Goal: Use online tool/utility: Utilize a website feature to perform a specific function

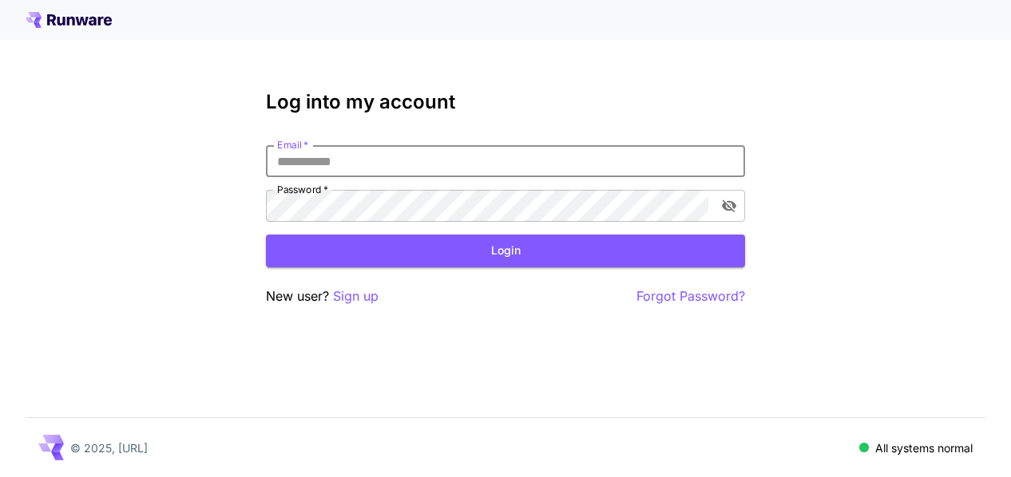
click at [401, 160] on input "Email   *" at bounding box center [505, 161] width 479 height 32
type input "**********"
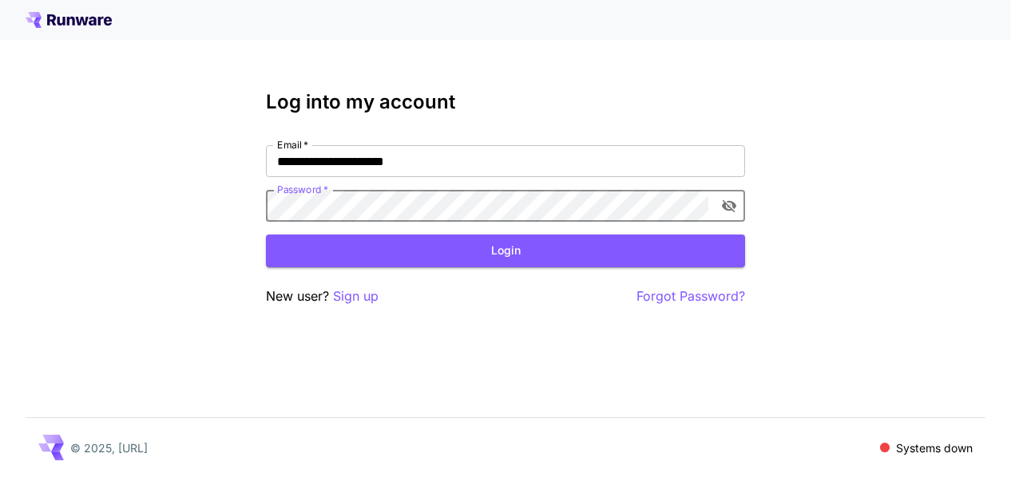
click at [883, 447] on span at bounding box center [885, 448] width 10 height 10
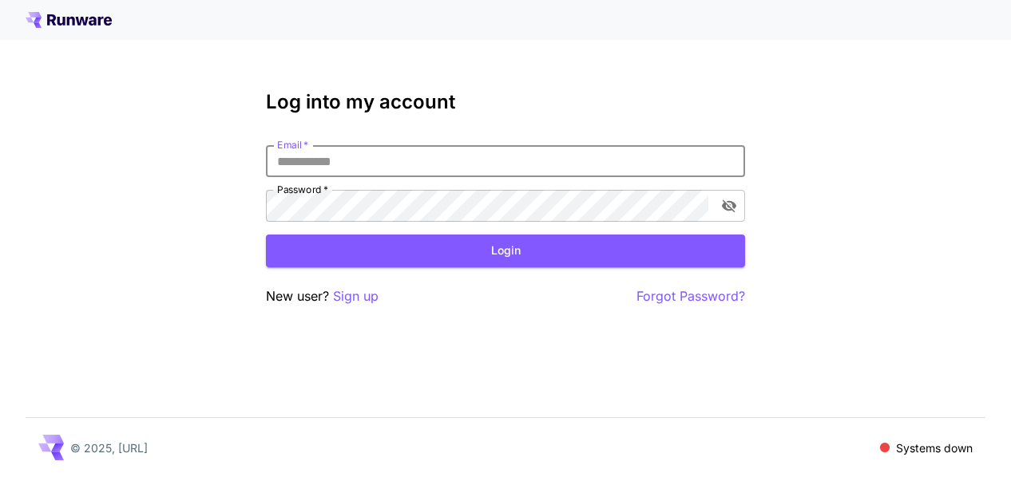
click at [339, 167] on input "Email   *" at bounding box center [505, 161] width 479 height 32
type input "**********"
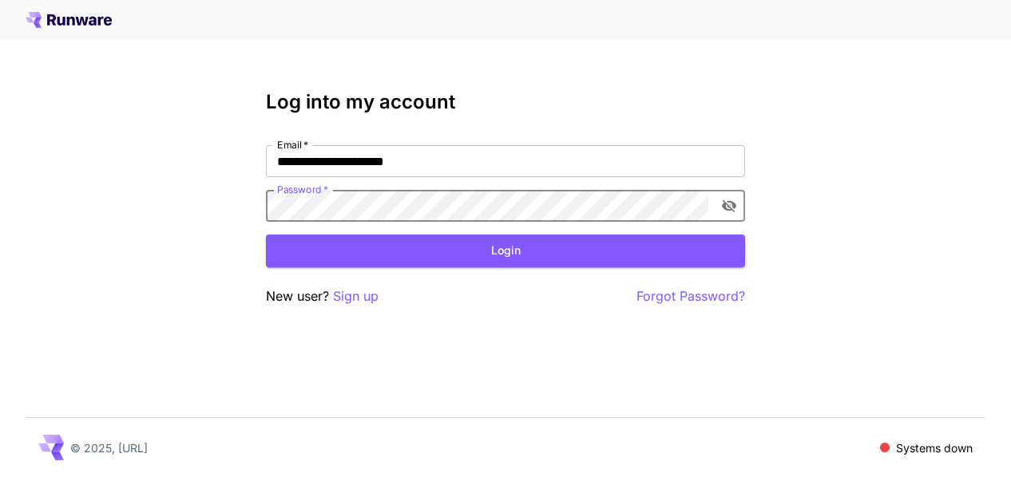
click at [731, 208] on icon "toggle password visibility" at bounding box center [729, 206] width 14 height 13
click at [731, 208] on icon "toggle password visibility" at bounding box center [729, 206] width 16 height 16
click at [731, 208] on icon "toggle password visibility" at bounding box center [729, 206] width 14 height 13
click at [672, 298] on p "Forgot Password?" at bounding box center [690, 297] width 109 height 20
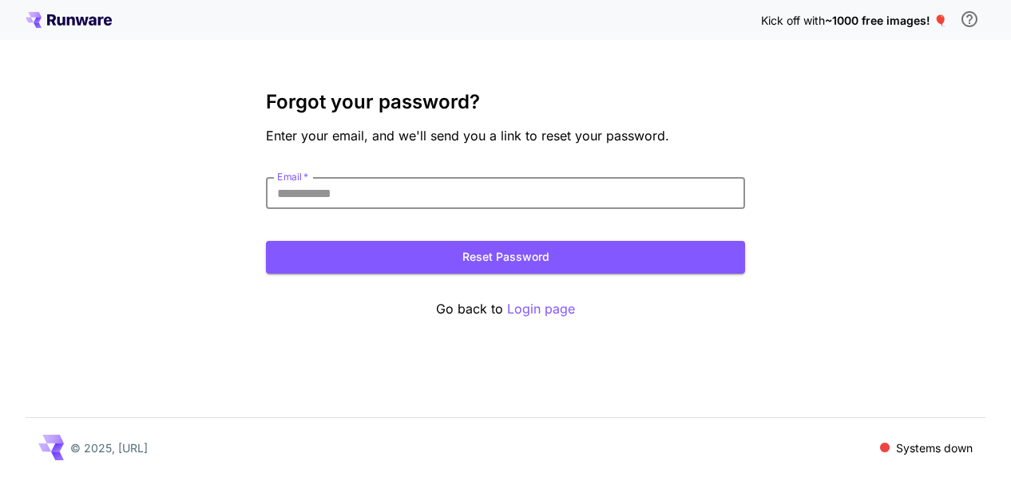
click at [358, 179] on input "Email   *" at bounding box center [505, 193] width 479 height 32
type input "**********"
click at [414, 252] on button "Reset Password" at bounding box center [505, 257] width 479 height 33
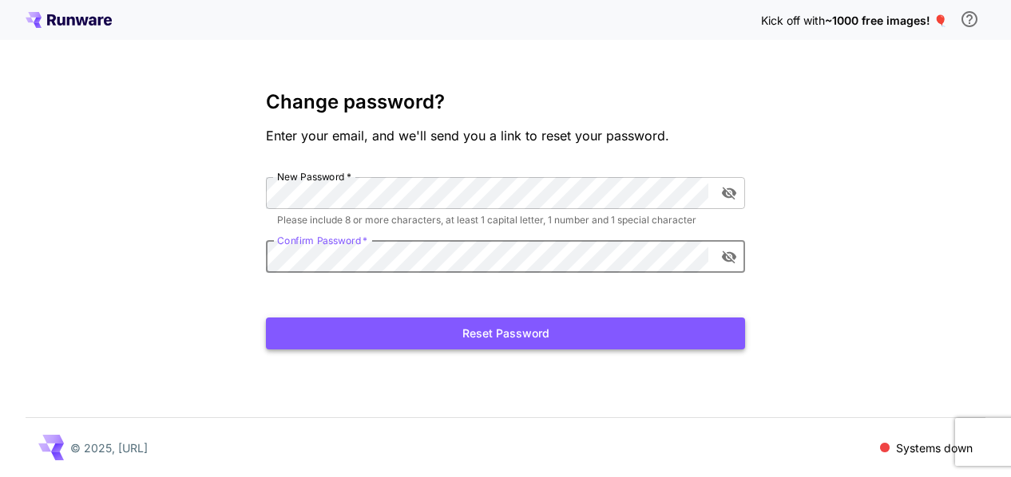
click at [426, 338] on button "Reset Password" at bounding box center [505, 334] width 479 height 33
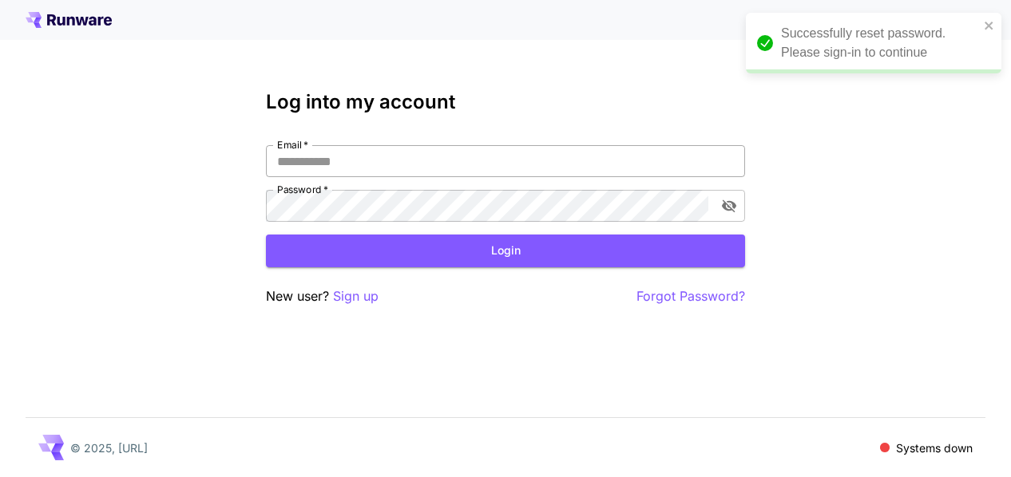
click at [333, 156] on input "Email   *" at bounding box center [505, 161] width 479 height 32
type input "**********"
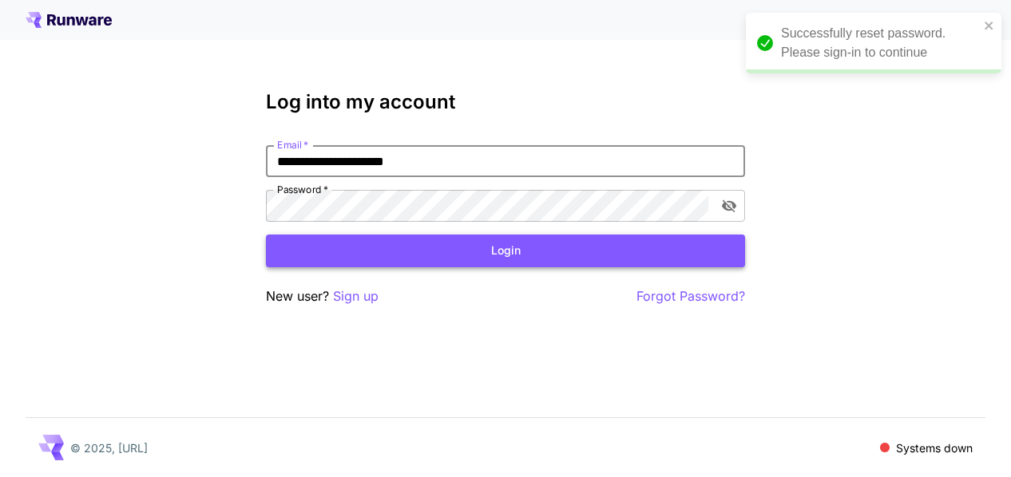
click at [508, 261] on button "Login" at bounding box center [505, 251] width 479 height 33
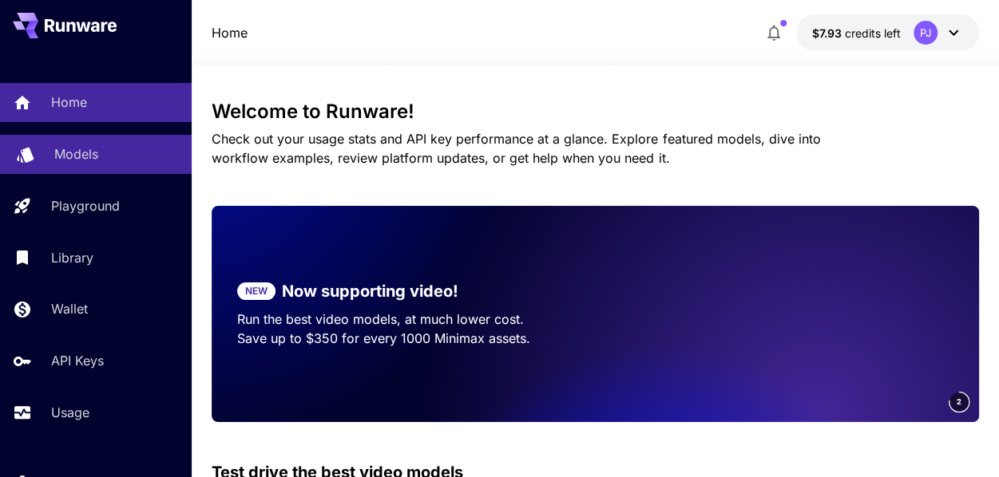
click at [81, 153] on p "Models" at bounding box center [76, 154] width 44 height 19
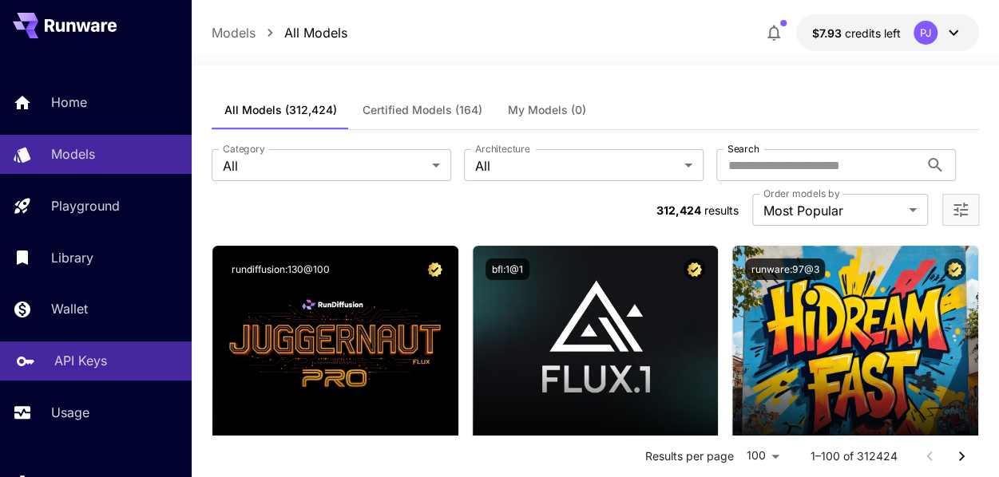
click at [61, 364] on p "API Keys" at bounding box center [80, 360] width 53 height 19
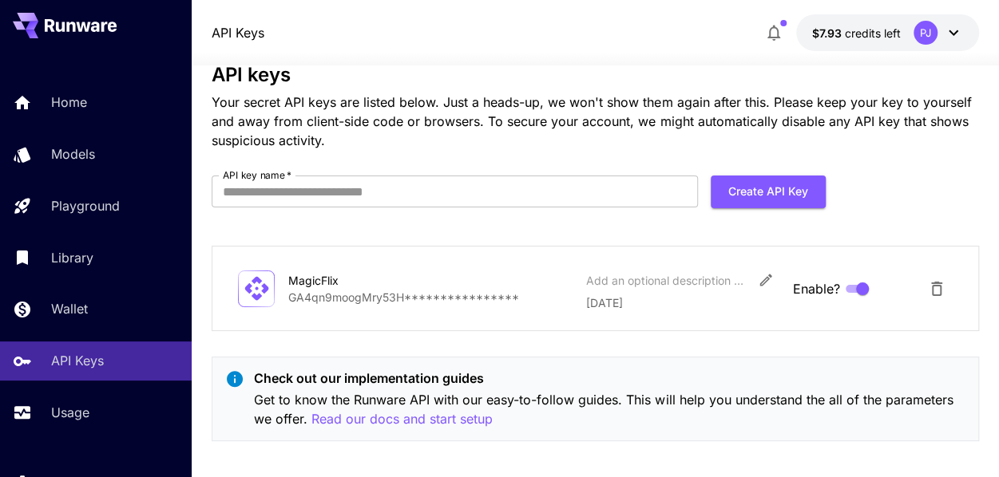
scroll to position [47, 0]
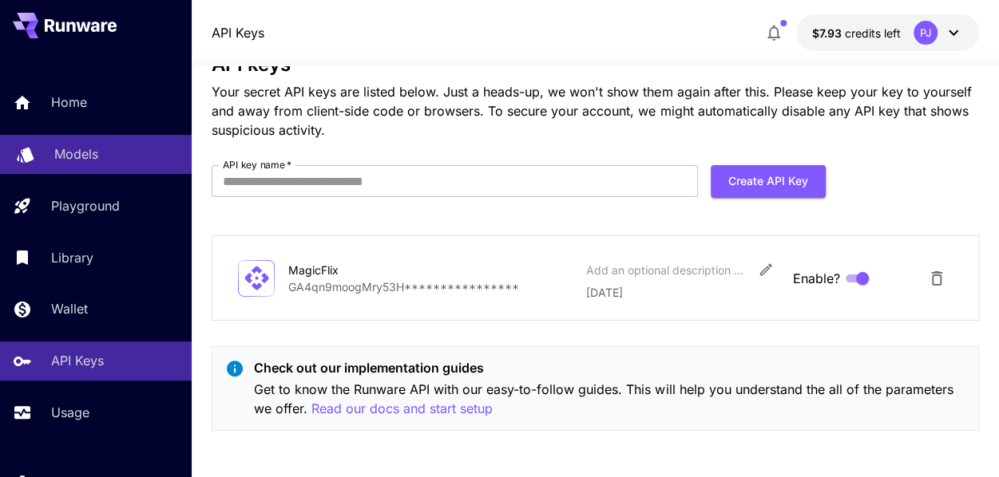
click at [68, 149] on p "Models" at bounding box center [76, 154] width 44 height 19
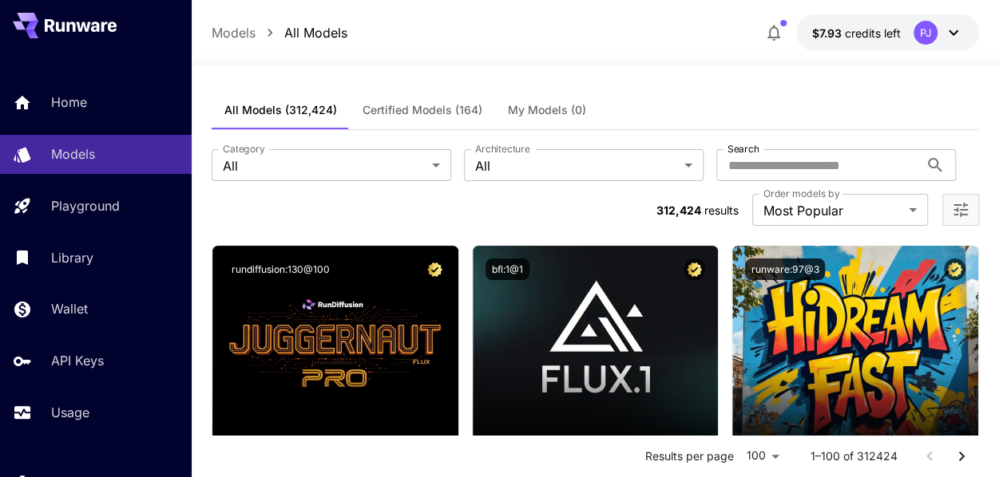
click at [945, 34] on icon at bounding box center [953, 32] width 19 height 19
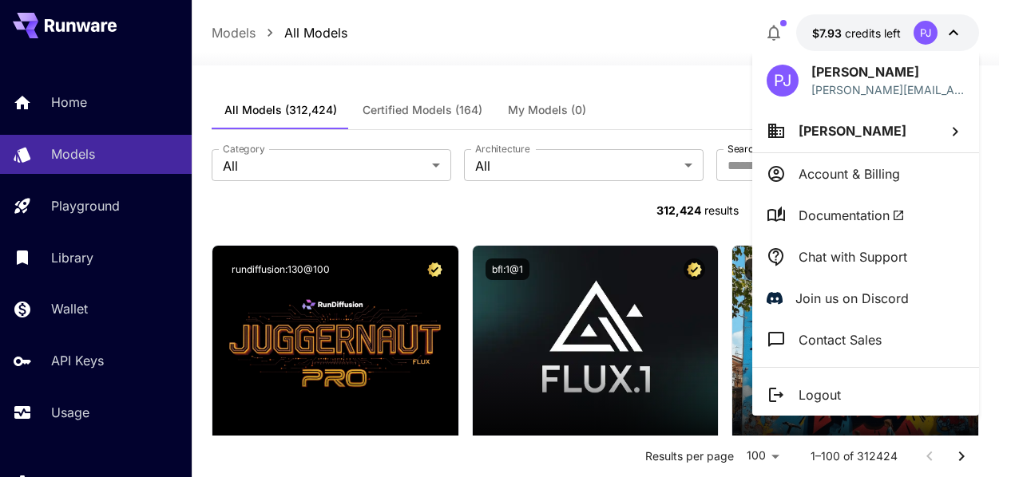
click at [944, 34] on div at bounding box center [505, 238] width 1011 height 477
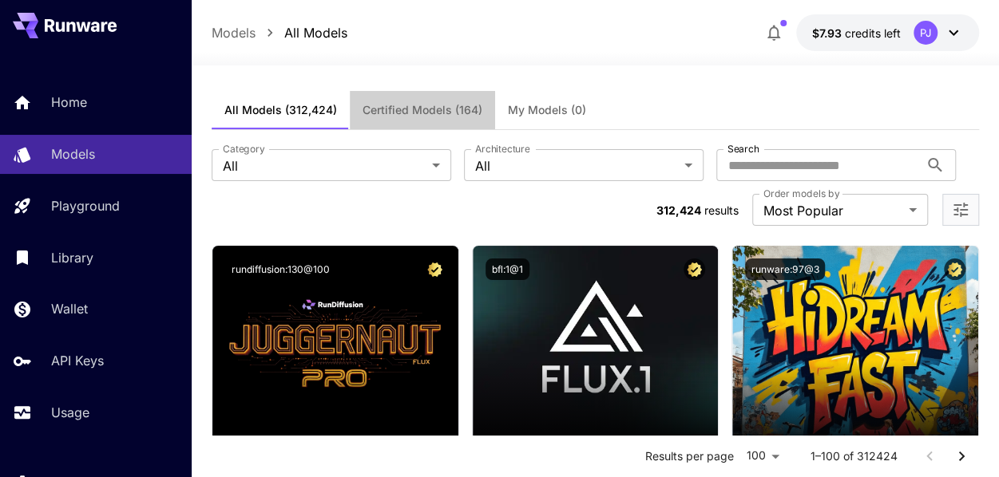
click at [379, 109] on span "Certified Models (164)" at bounding box center [423, 110] width 120 height 14
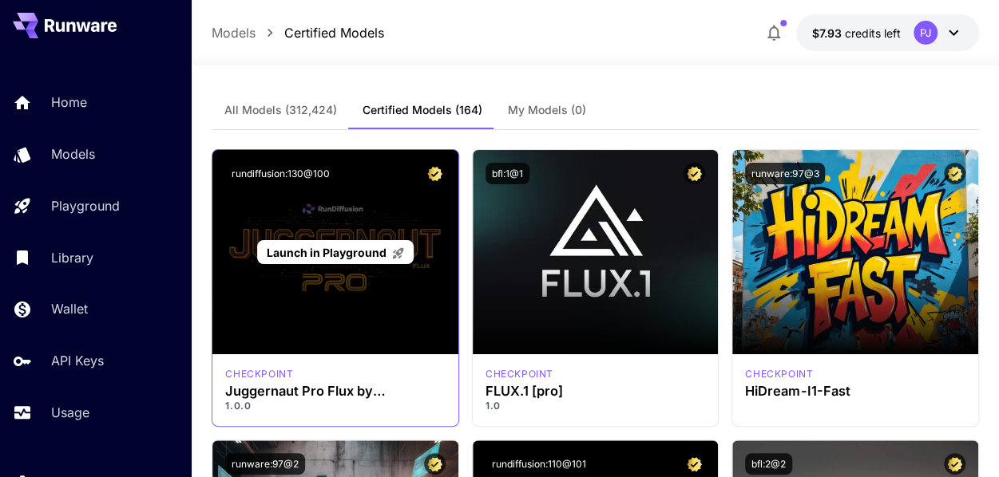
click at [323, 222] on div "Launch in Playground" at bounding box center [334, 252] width 245 height 204
click at [319, 252] on span "Launch in Playground" at bounding box center [327, 253] width 120 height 14
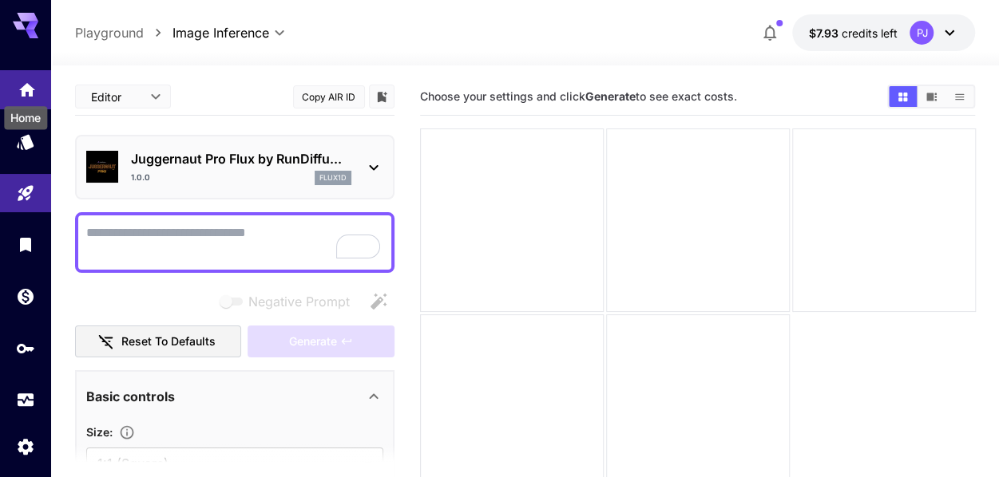
click at [22, 92] on icon "Home" at bounding box center [27, 85] width 16 height 14
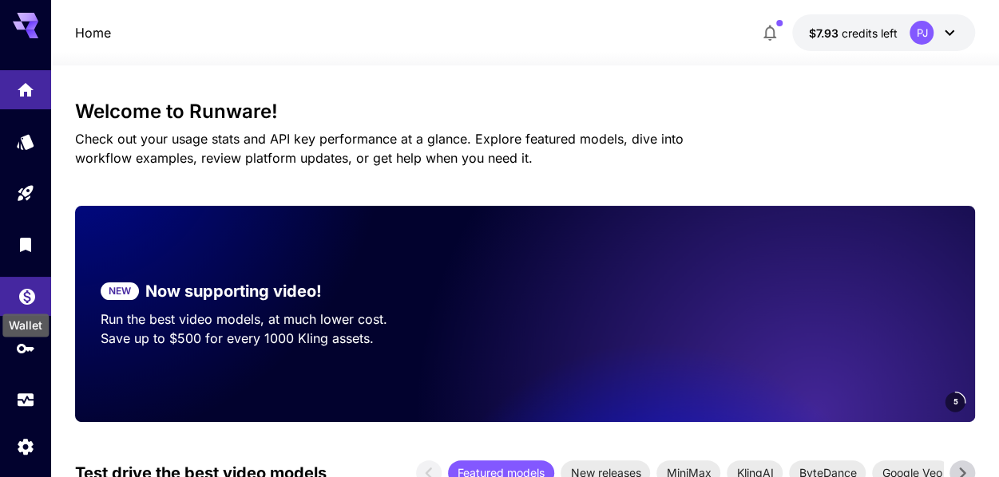
click at [24, 288] on icon "Wallet" at bounding box center [27, 292] width 19 height 19
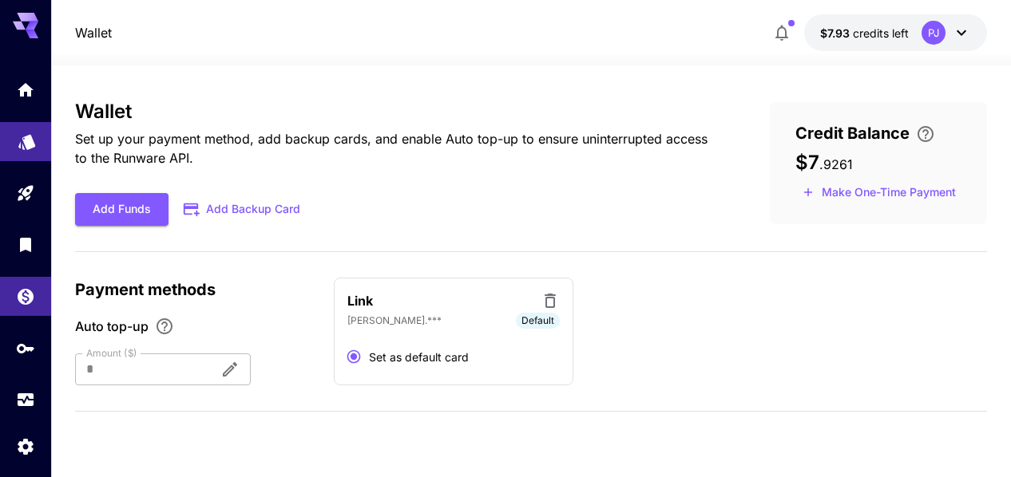
click at [32, 132] on icon "Models" at bounding box center [27, 136] width 19 height 19
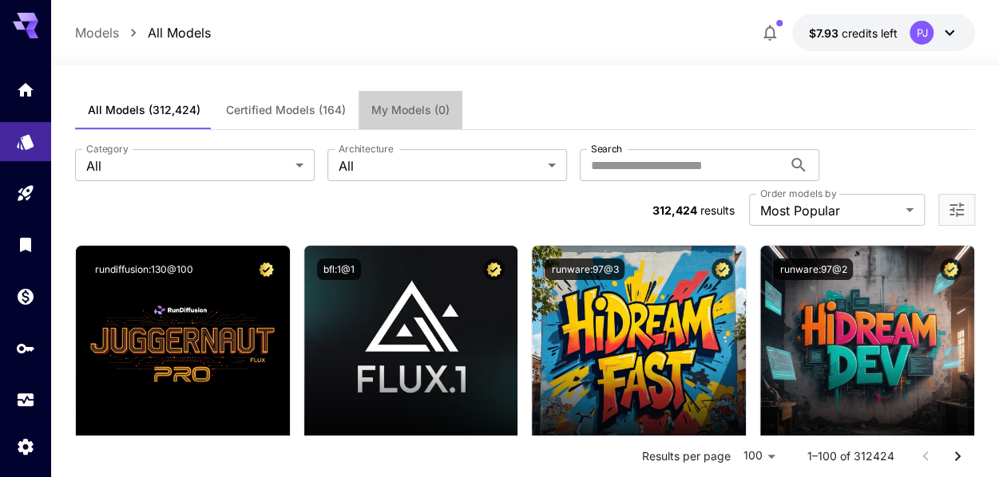
click at [418, 110] on span "My Models (0)" at bounding box center [410, 110] width 78 height 14
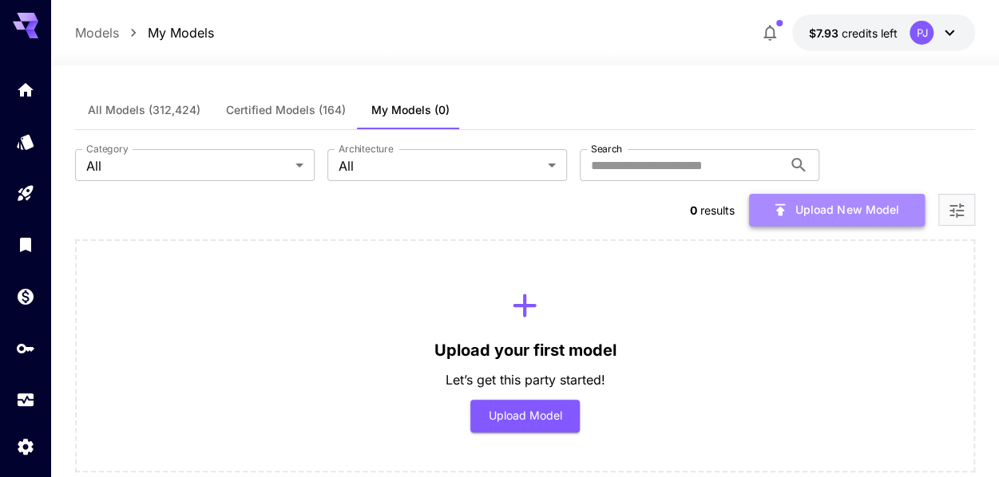
click at [872, 218] on button "Upload New Model" at bounding box center [837, 210] width 176 height 33
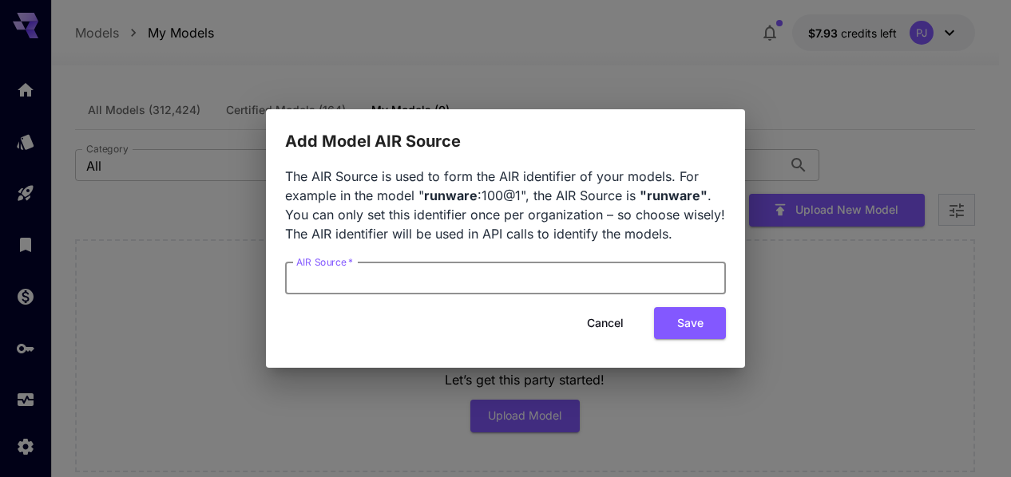
click at [430, 281] on input "AIR Source   *" at bounding box center [505, 279] width 441 height 32
click at [611, 322] on button "Cancel" at bounding box center [605, 323] width 72 height 33
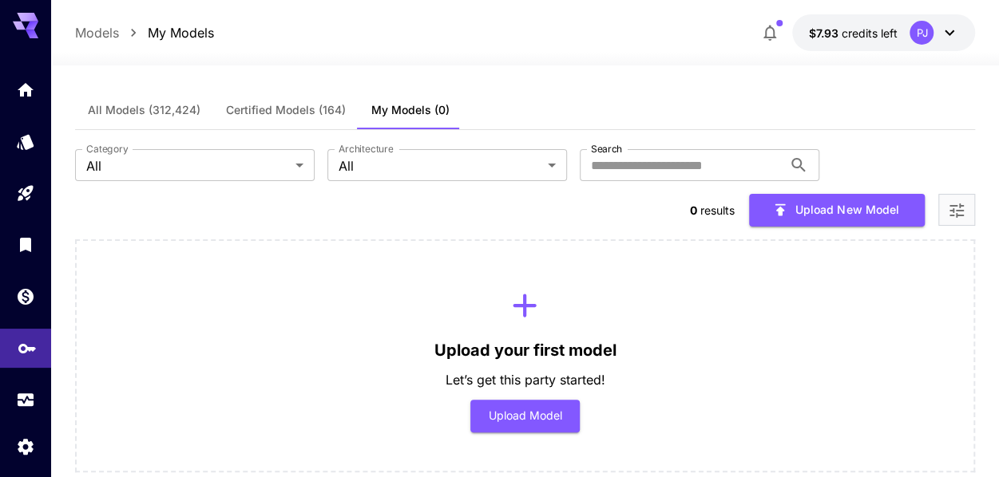
click at [20, 358] on link at bounding box center [25, 348] width 51 height 39
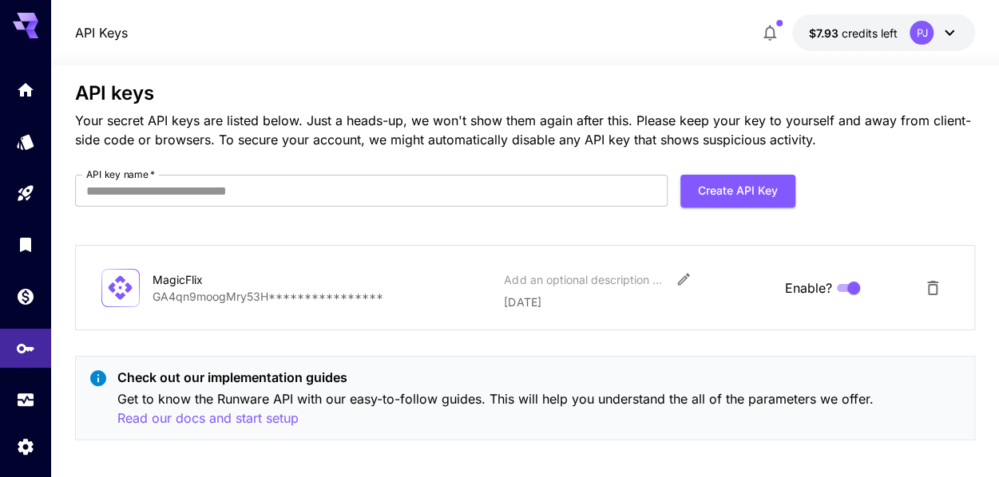
scroll to position [28, 0]
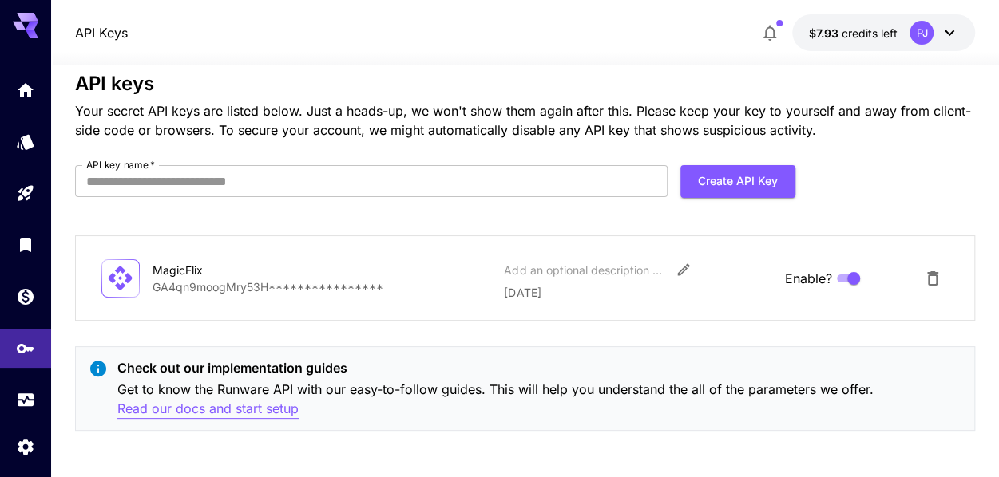
click at [195, 412] on p "Read our docs and start setup" at bounding box center [207, 409] width 181 height 20
click at [228, 406] on p "Read our docs and start setup" at bounding box center [207, 409] width 181 height 20
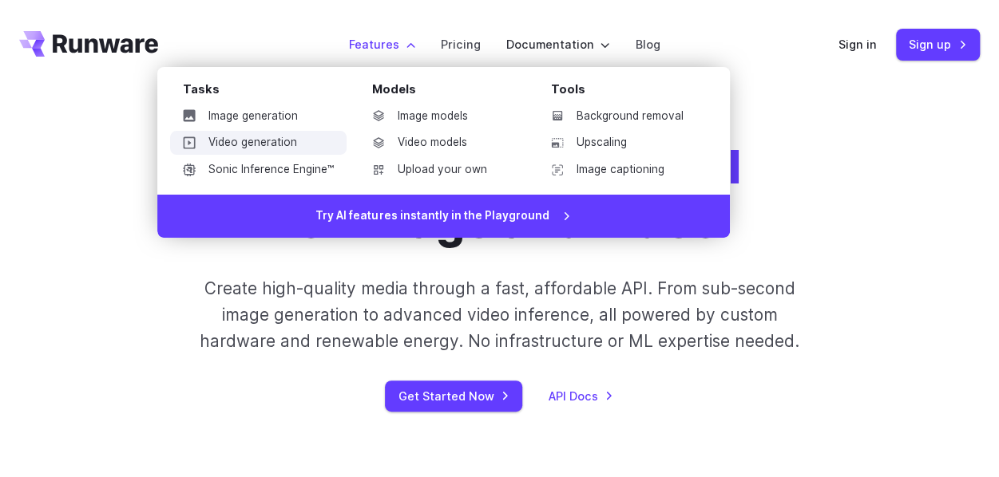
click at [299, 143] on link "Video generation" at bounding box center [258, 143] width 176 height 24
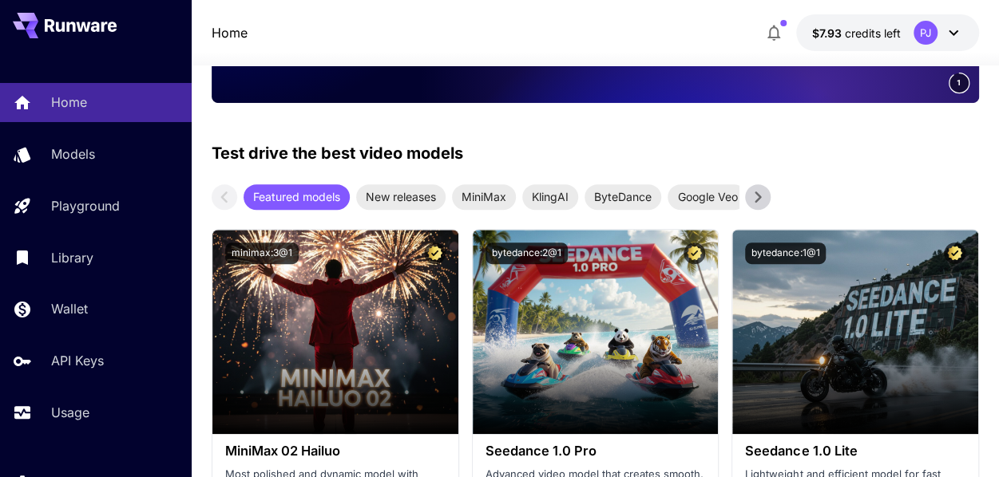
scroll to position [399, 0]
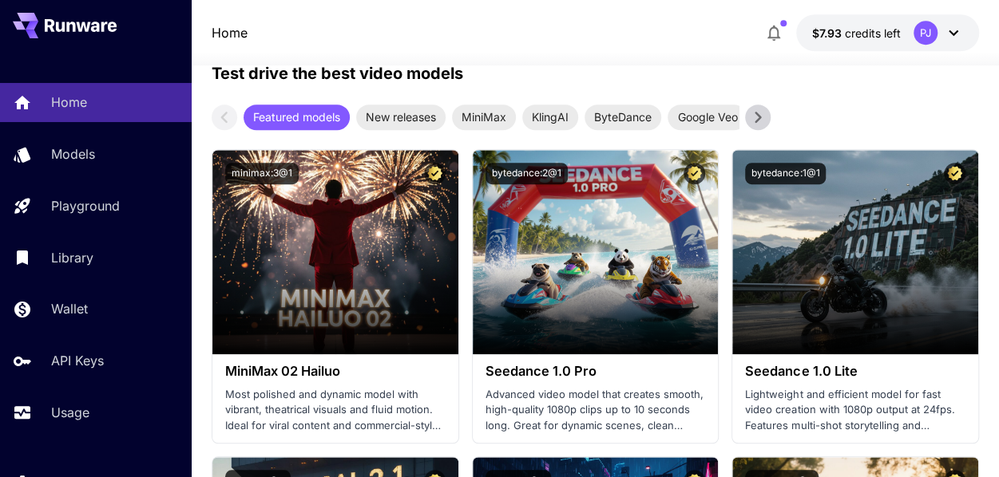
click at [770, 117] on div "Test drive the best video models Featured models New releases MiniMax KlingAI B…" at bounding box center [595, 95] width 767 height 69
click at [761, 117] on icon at bounding box center [758, 117] width 6 height 11
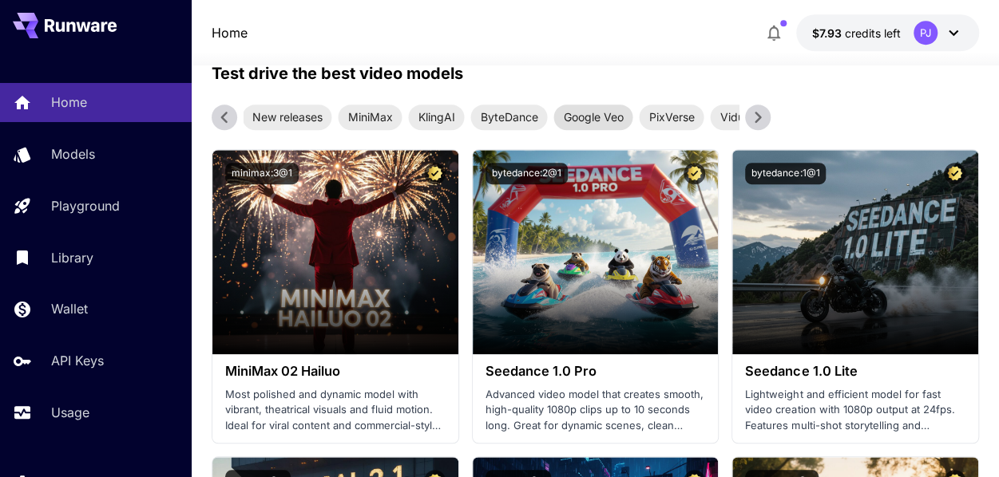
click at [602, 120] on span "Google Veo" at bounding box center [593, 117] width 79 height 17
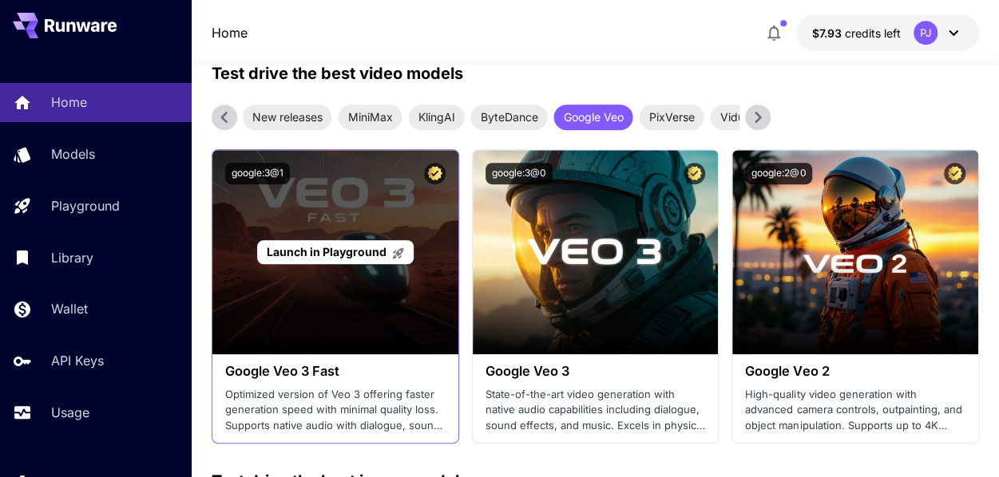
click at [300, 256] on span "Launch in Playground" at bounding box center [327, 252] width 120 height 14
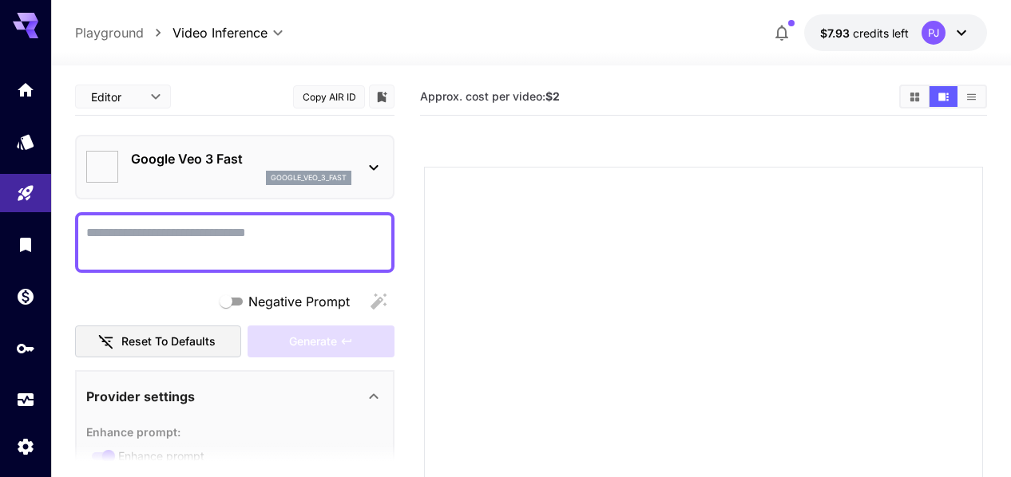
type input "*"
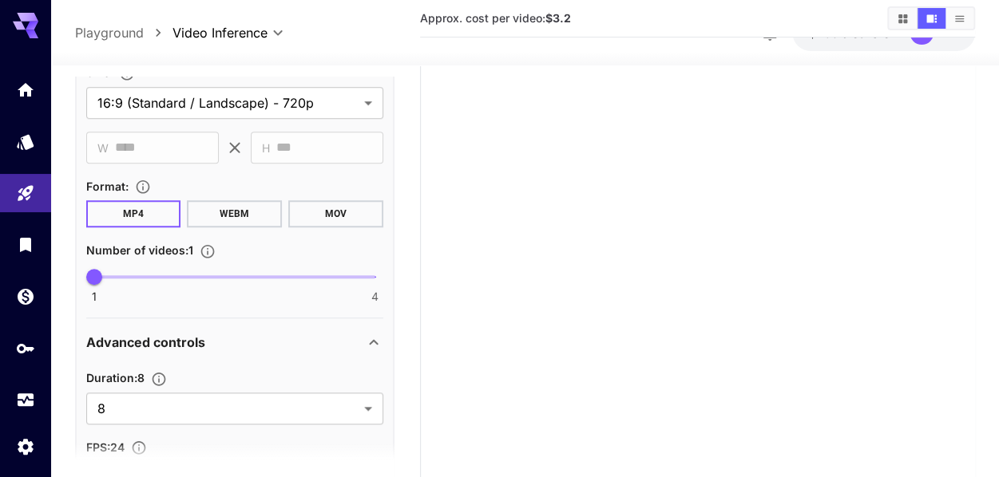
scroll to position [825, 0]
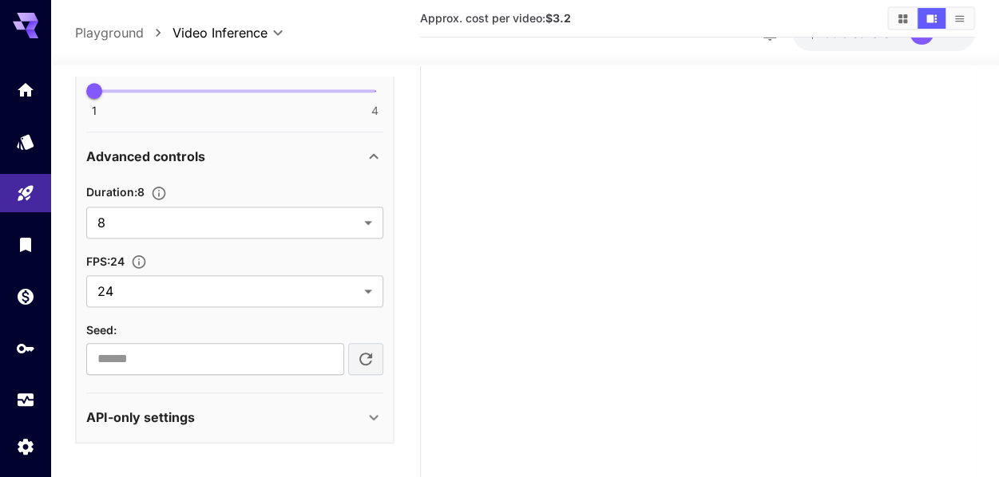
click at [368, 408] on icon at bounding box center [373, 417] width 19 height 19
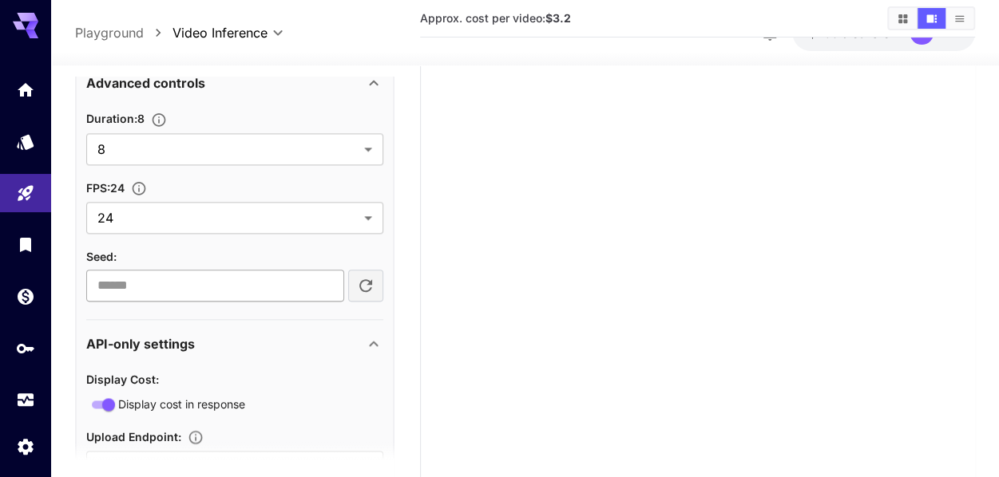
scroll to position [0, 0]
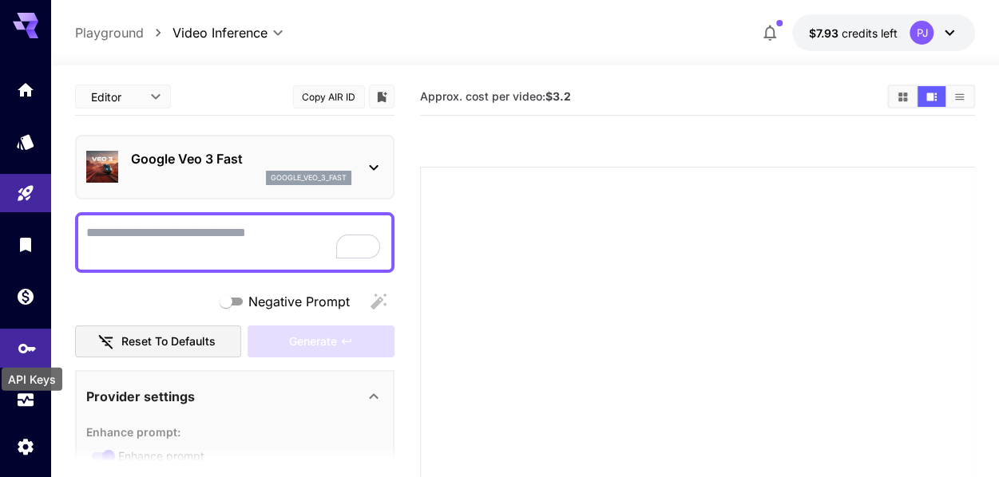
click at [30, 348] on icon "API Keys" at bounding box center [27, 344] width 18 height 10
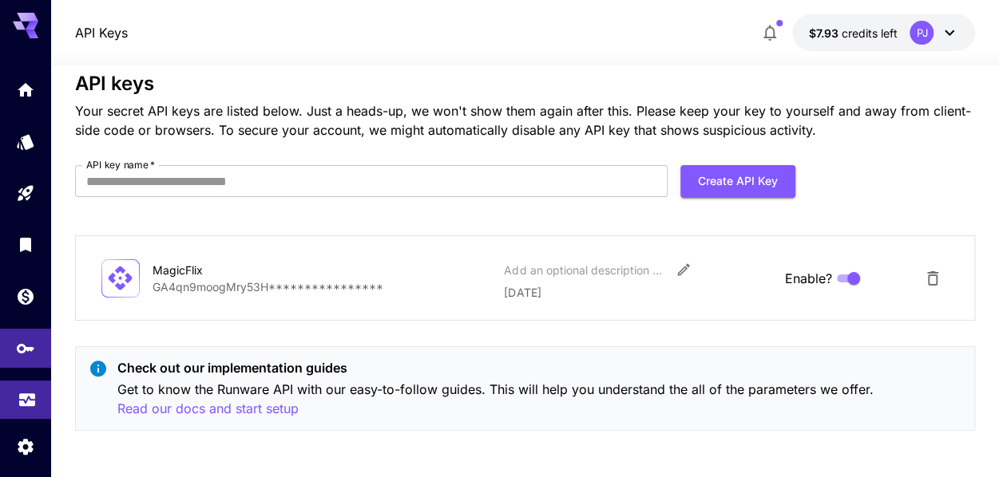
click at [18, 410] on link at bounding box center [25, 400] width 51 height 39
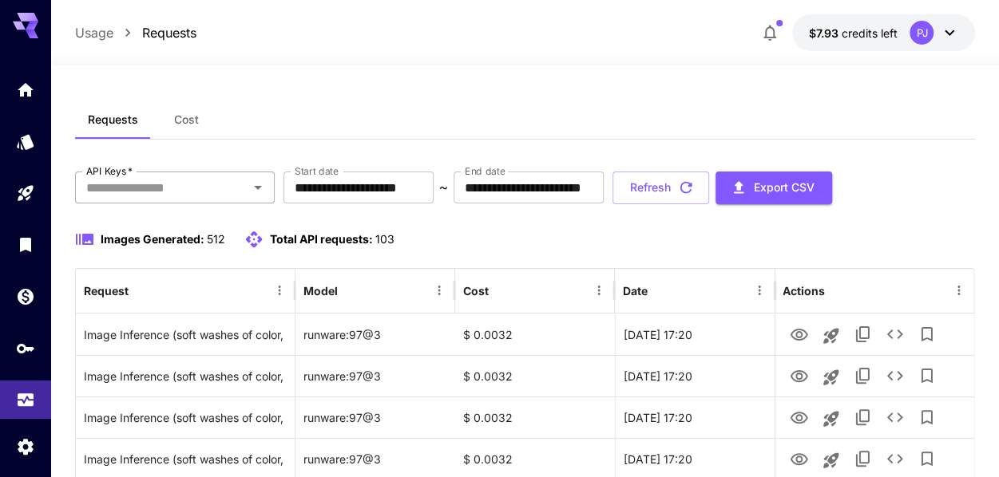
click at [254, 189] on icon "Open" at bounding box center [257, 187] width 19 height 19
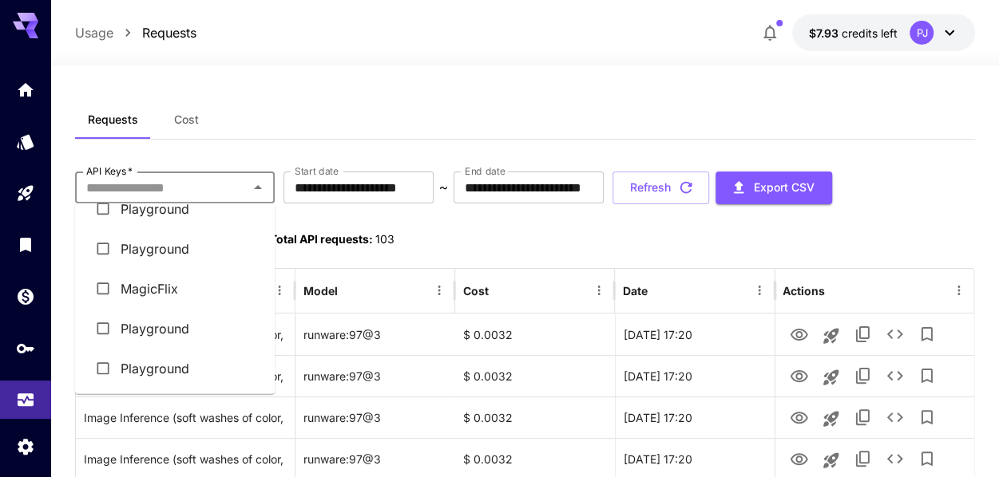
click at [139, 335] on li "Playground" at bounding box center [175, 329] width 200 height 40
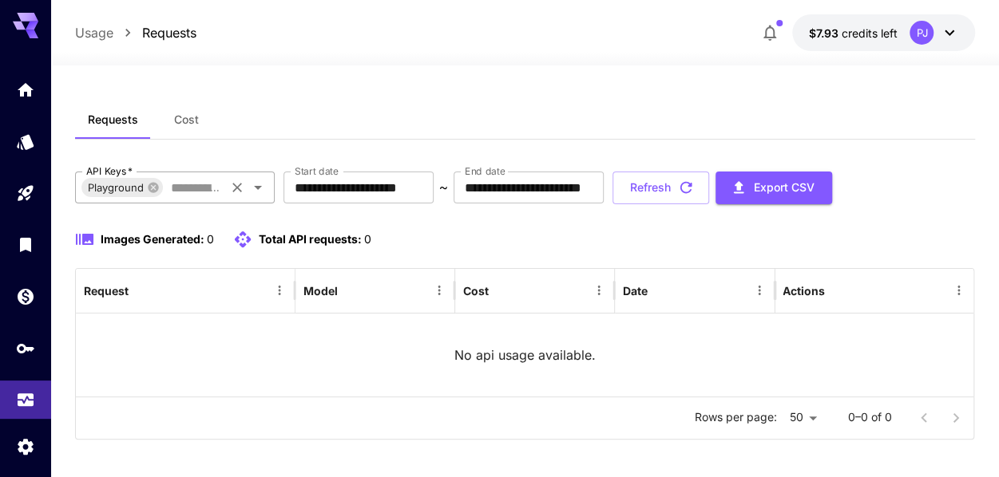
click at [257, 185] on icon "Open" at bounding box center [257, 187] width 19 height 19
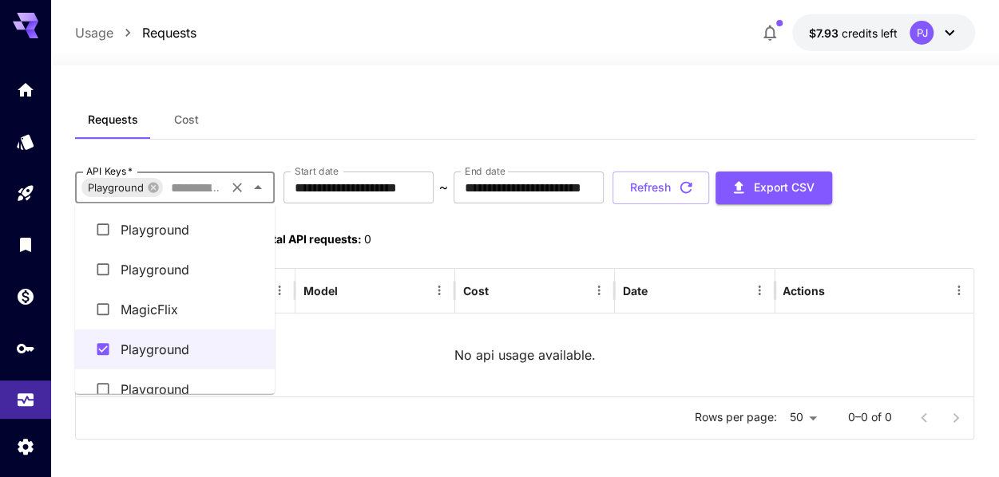
click at [157, 311] on li "MagicFlix" at bounding box center [175, 310] width 200 height 40
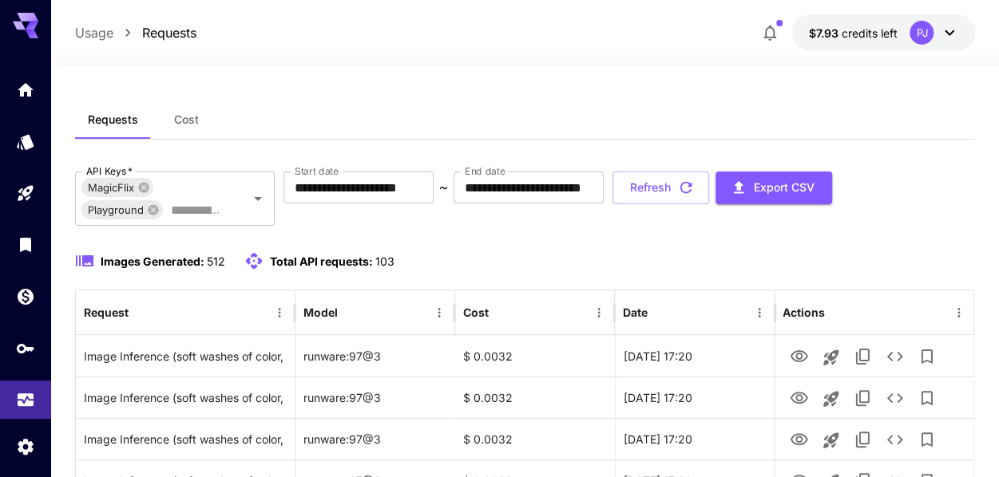
click at [187, 120] on span "Cost" at bounding box center [186, 120] width 25 height 14
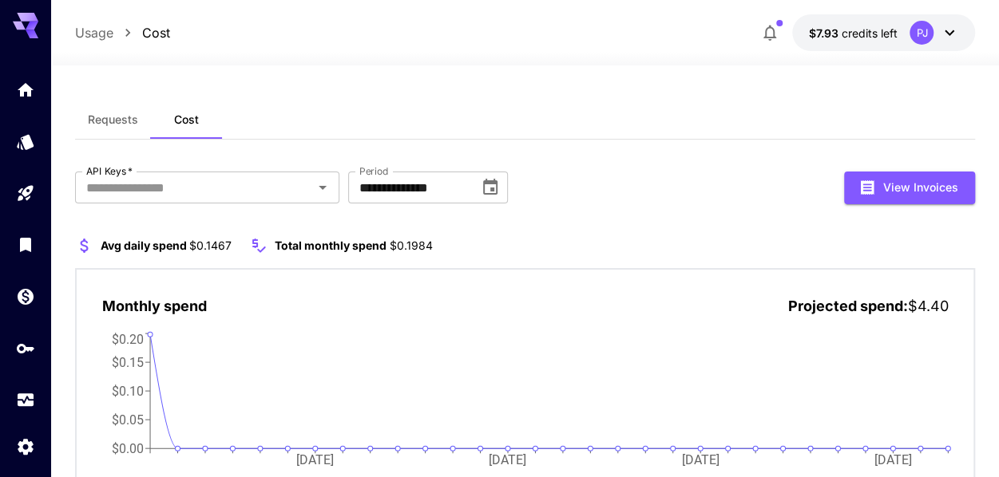
click at [107, 42] on div "Usage Cost $7.93 credits left PJ" at bounding box center [525, 32] width 901 height 37
click at [27, 450] on icon "Settings" at bounding box center [26, 442] width 15 height 16
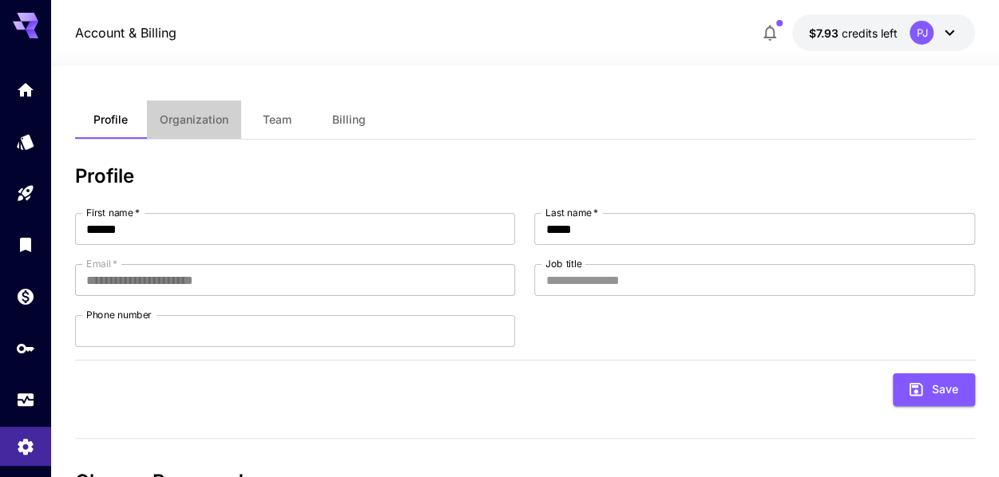
click at [189, 105] on button "Organization" at bounding box center [194, 120] width 94 height 38
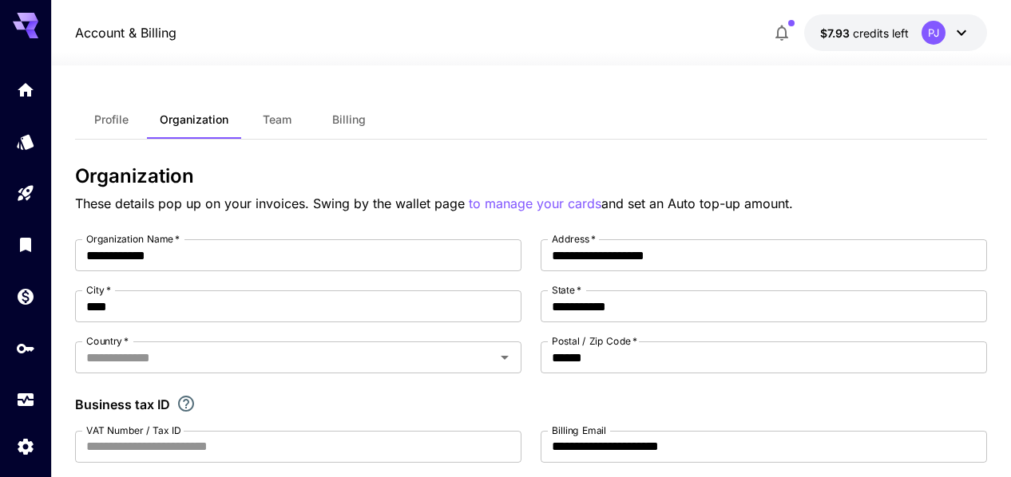
type input "*****"
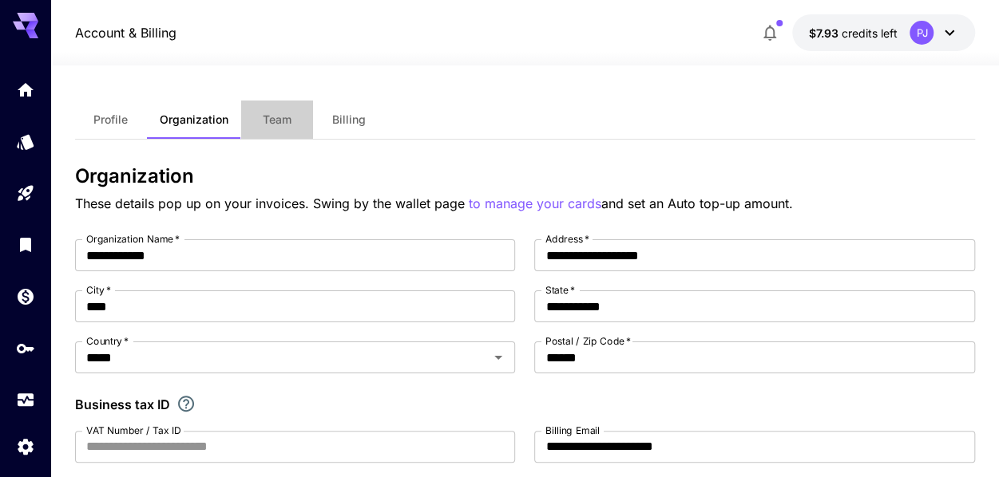
click at [281, 114] on span "Team" at bounding box center [277, 120] width 29 height 14
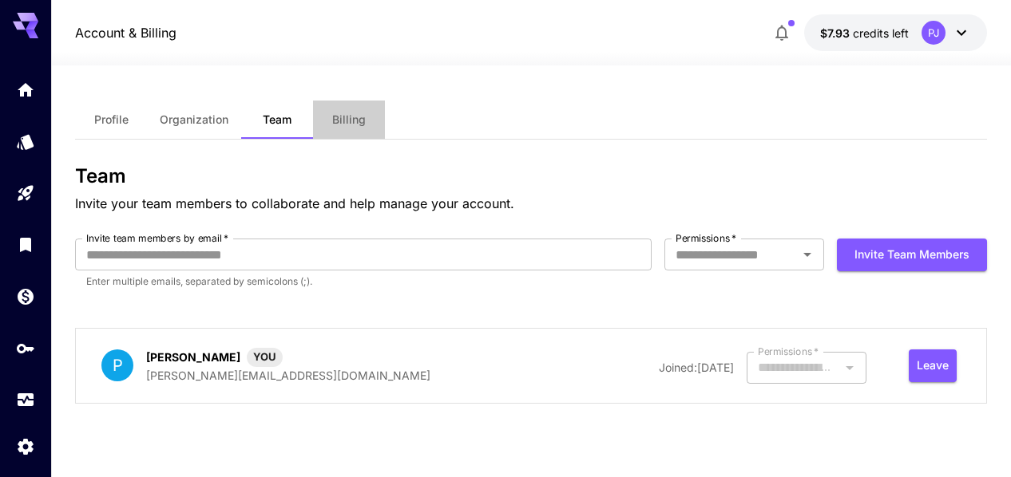
click at [351, 116] on span "Billing" at bounding box center [349, 120] width 34 height 14
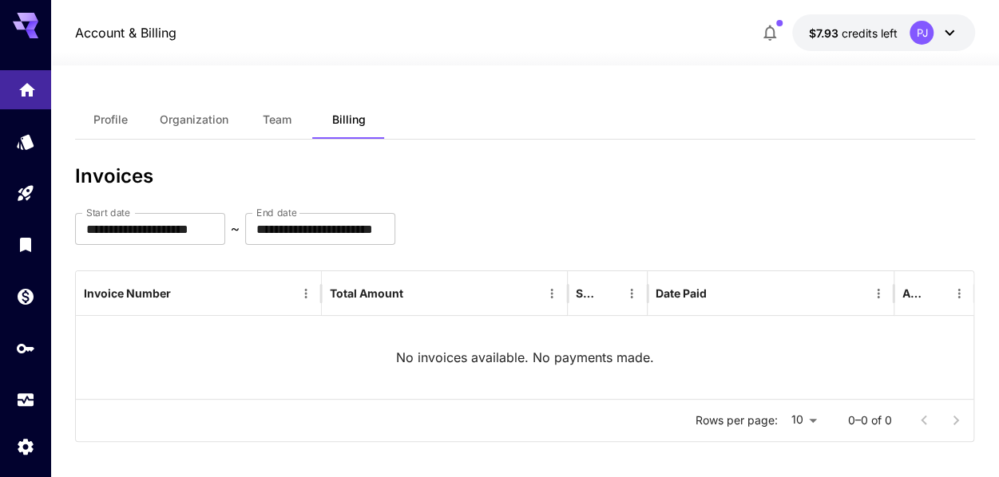
click at [38, 83] on link at bounding box center [25, 89] width 51 height 39
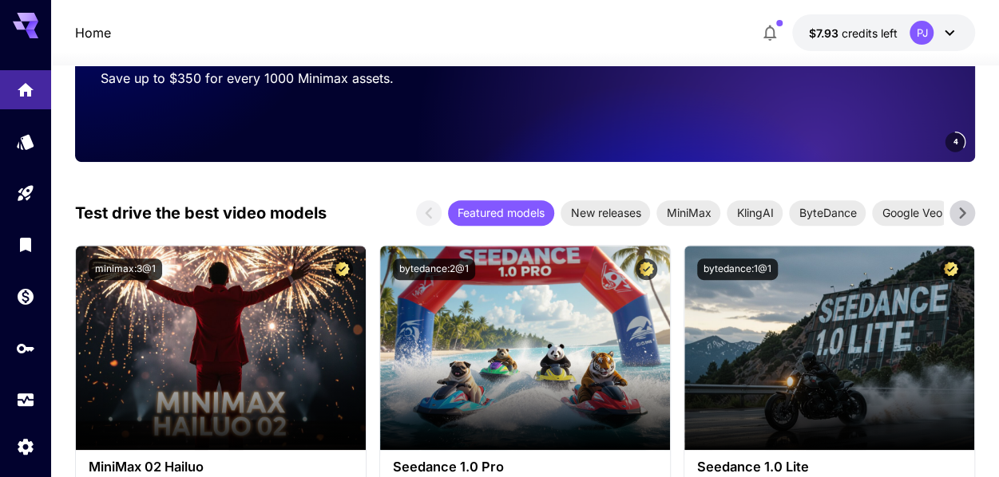
scroll to position [160, 0]
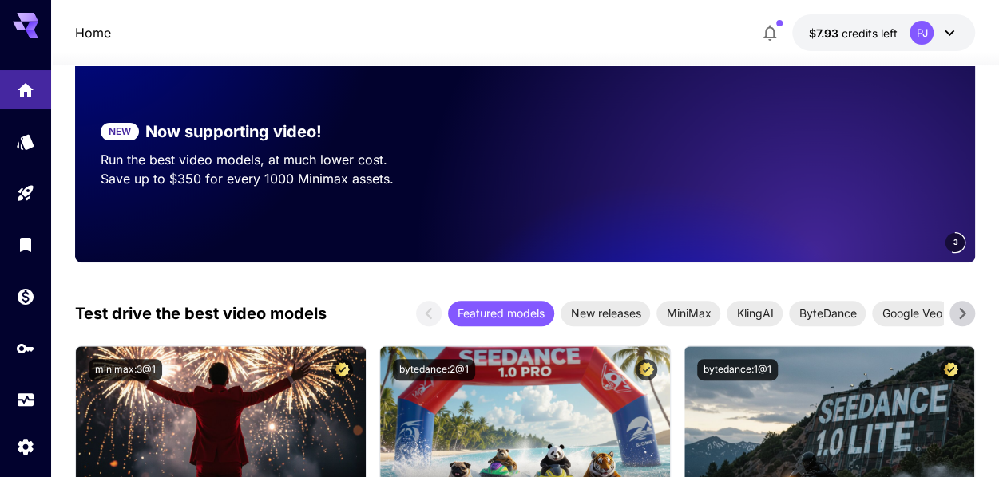
click at [891, 232] on video at bounding box center [751, 154] width 447 height 216
click at [878, 233] on video at bounding box center [751, 154] width 447 height 216
click at [378, 182] on p "Save up to $50 for every 1000 Seedance assets." at bounding box center [287, 178] width 372 height 19
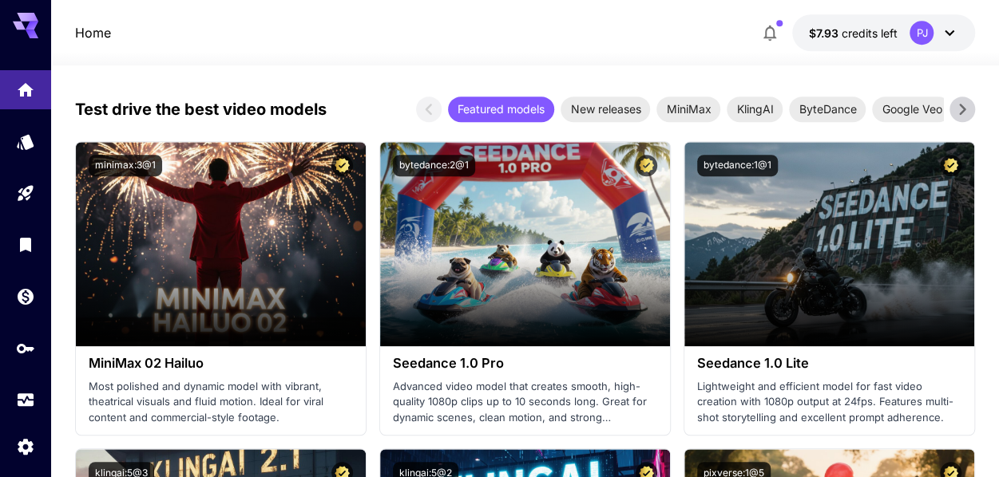
scroll to position [399, 0]
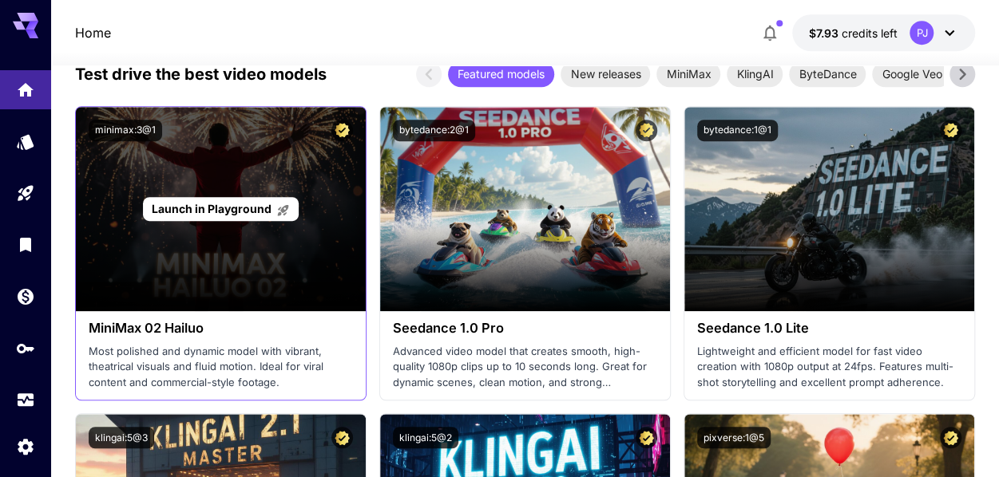
click at [216, 184] on div "Launch in Playground" at bounding box center [221, 209] width 290 height 204
click at [212, 208] on span "Launch in Playground" at bounding box center [212, 209] width 120 height 14
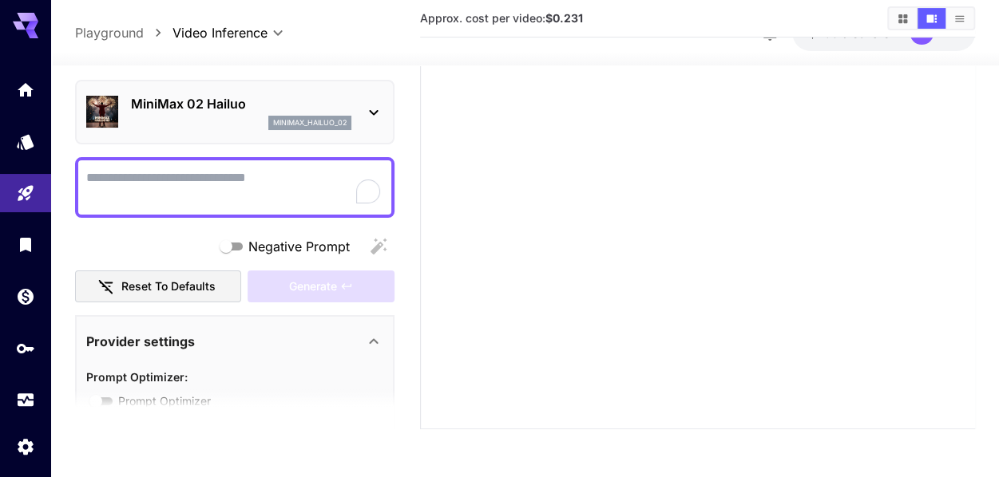
type input "*"
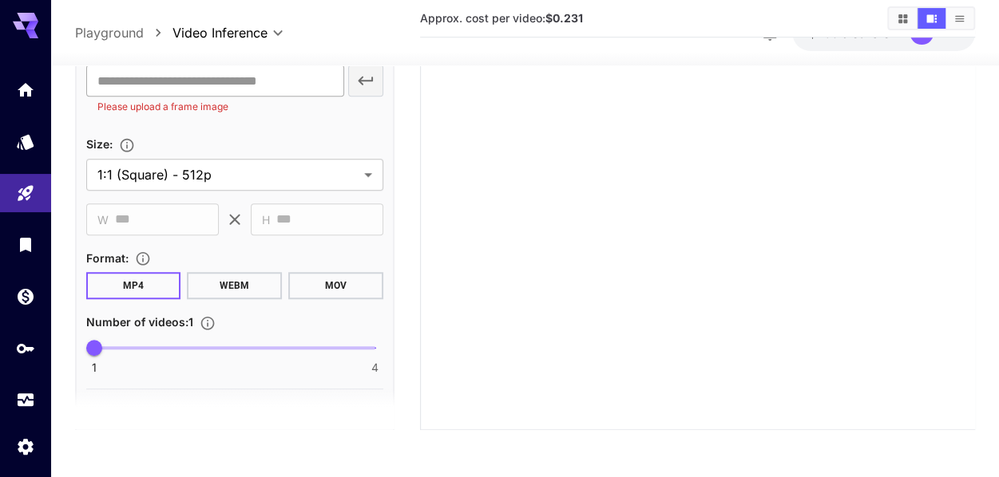
scroll to position [479, 0]
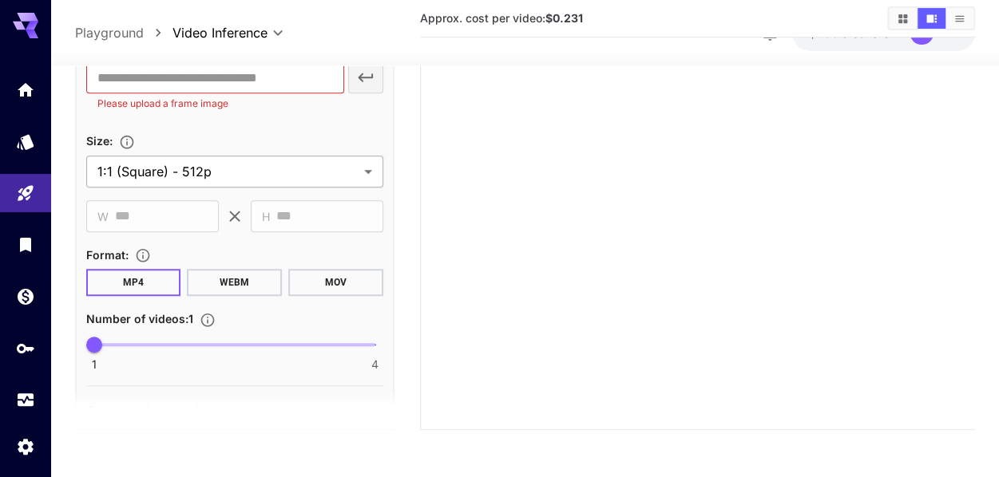
click at [347, 165] on body "**********" at bounding box center [499, 93] width 999 height 771
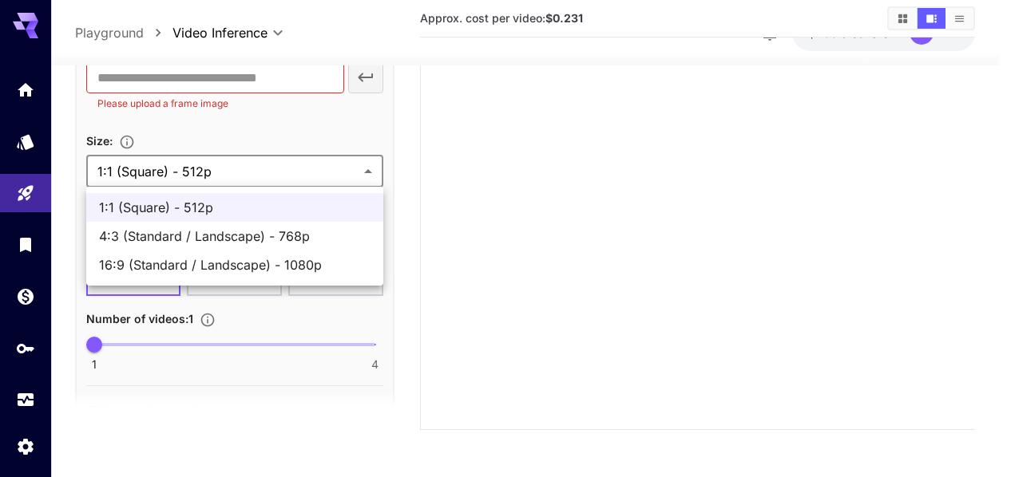
click at [257, 263] on span "16:9 (Standard / Landscape) - 1080p" at bounding box center [234, 265] width 271 height 19
type input "**********"
type input "****"
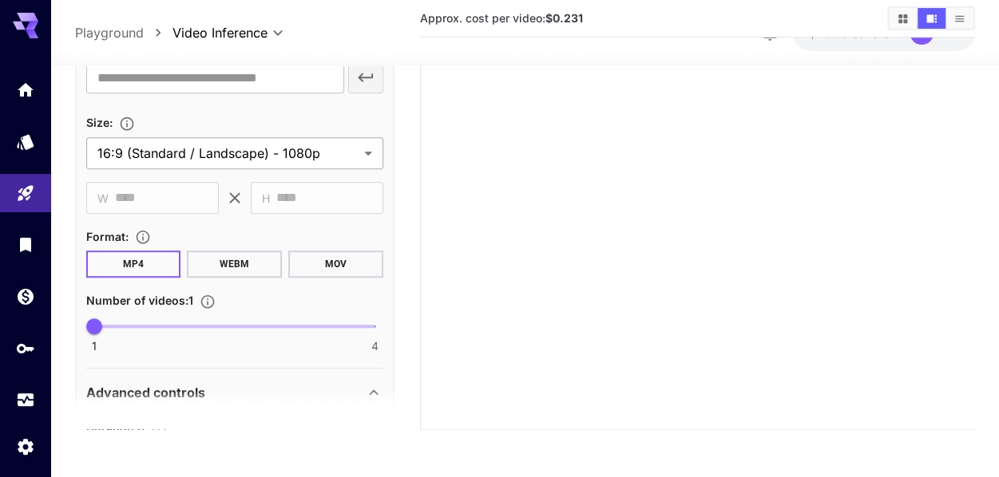
click at [365, 146] on body "**********" at bounding box center [499, 93] width 999 height 771
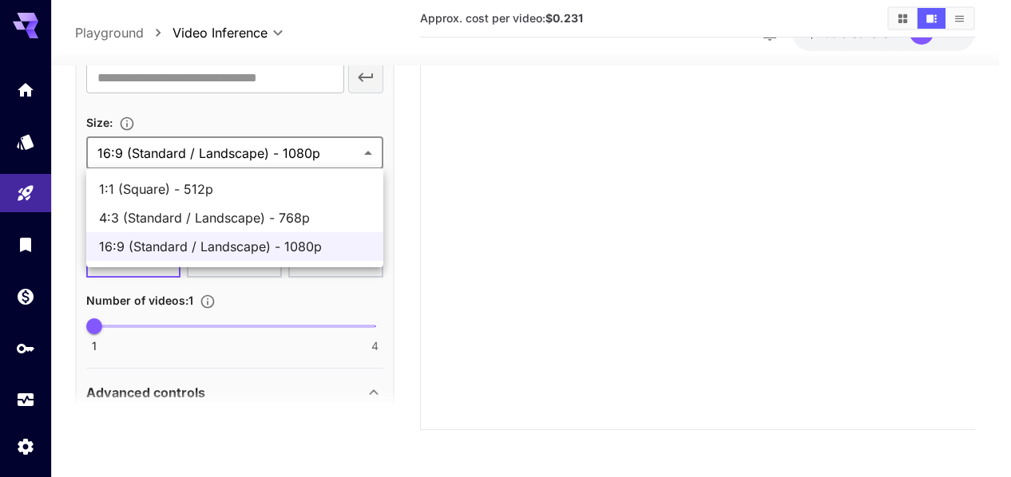
click at [303, 256] on li "16:9 (Standard / Landscape) - 1080p" at bounding box center [234, 246] width 297 height 29
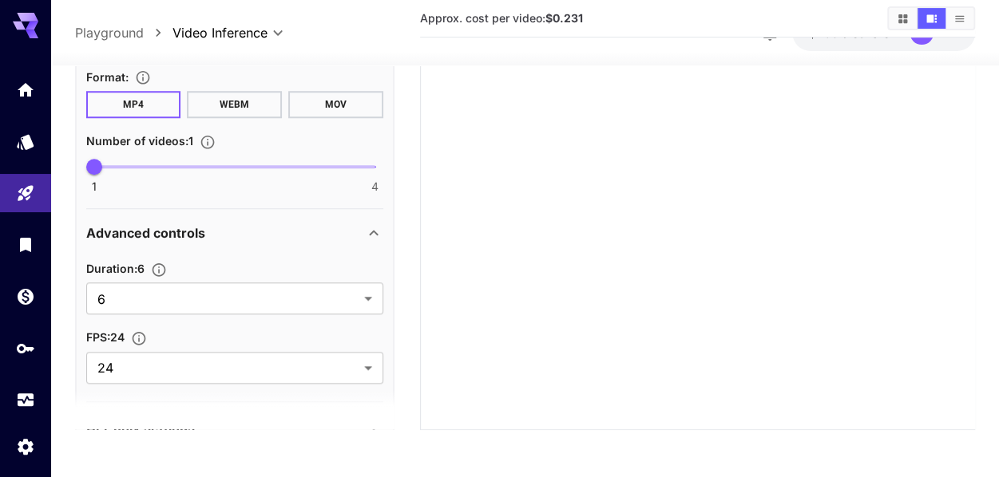
scroll to position [681, 0]
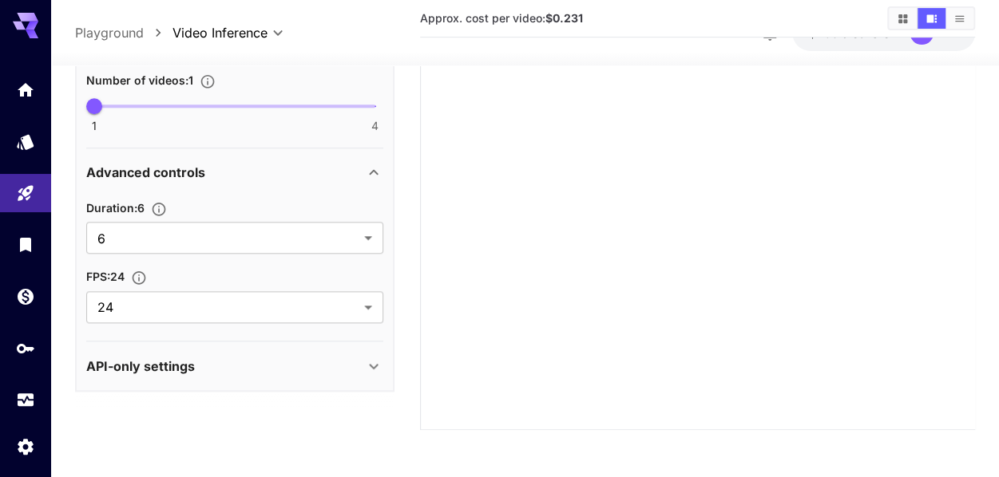
click at [359, 370] on div "API-only settings" at bounding box center [225, 366] width 278 height 19
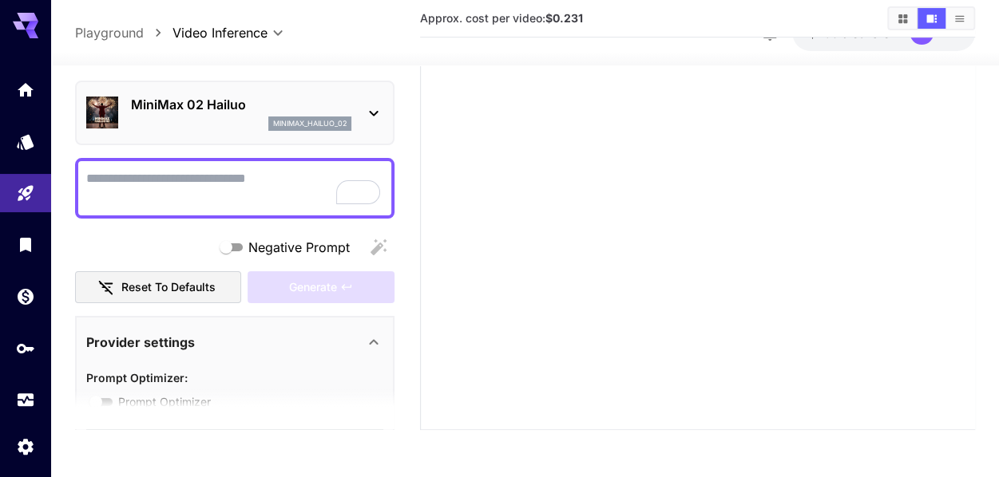
click at [377, 106] on icon at bounding box center [373, 113] width 19 height 19
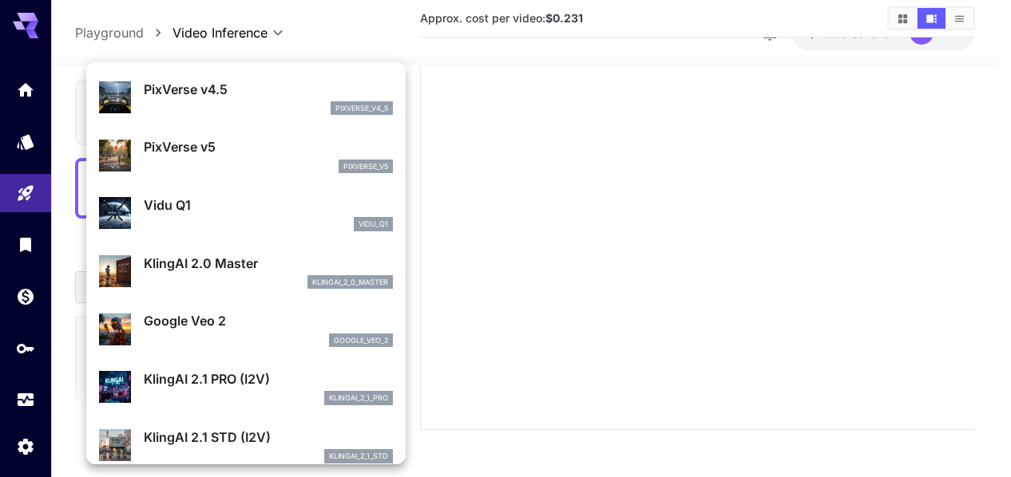
click at [145, 328] on p "Google Veo 2" at bounding box center [268, 320] width 249 height 19
type input "**********"
type input "****"
type input "***"
type input "*"
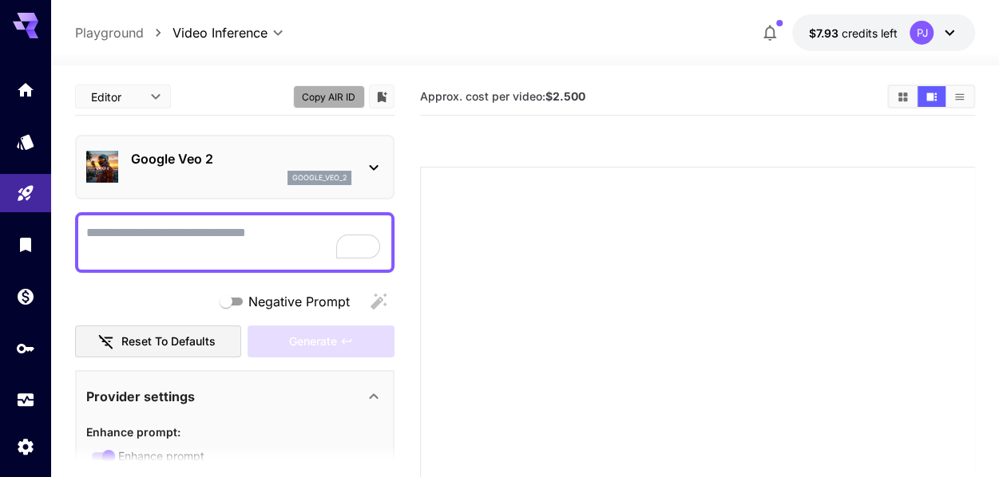
click at [337, 101] on button "Copy AIR ID" at bounding box center [329, 96] width 72 height 23
click at [112, 22] on div "**********" at bounding box center [525, 32] width 901 height 37
click at [107, 34] on p "Playground" at bounding box center [109, 32] width 69 height 19
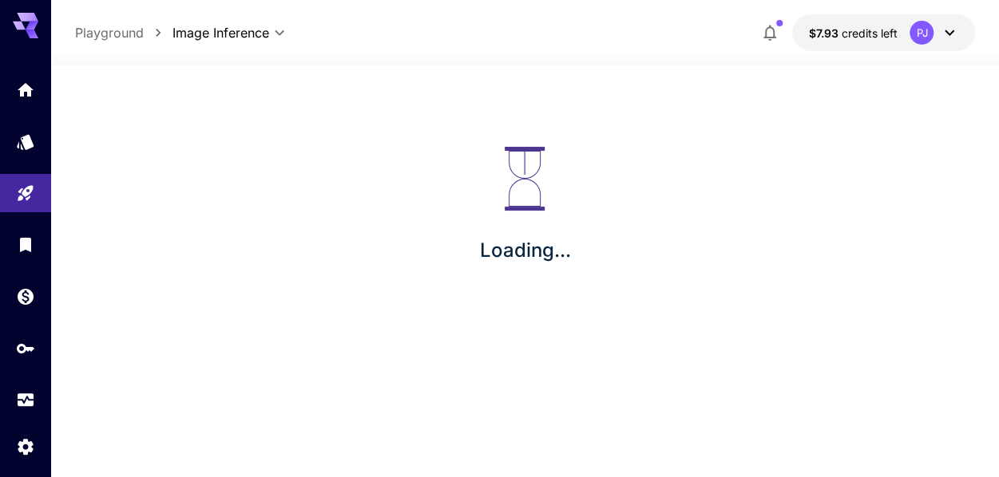
type input "**********"
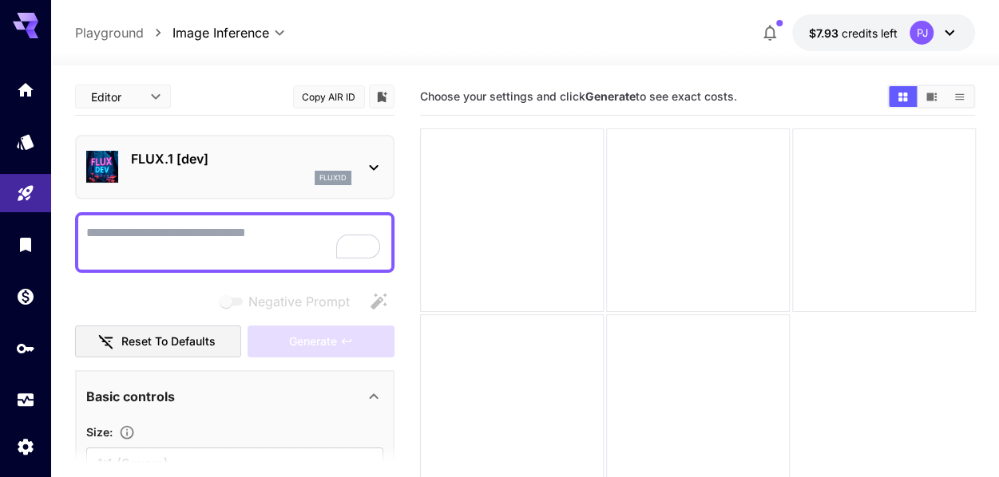
click at [366, 172] on icon at bounding box center [373, 167] width 19 height 19
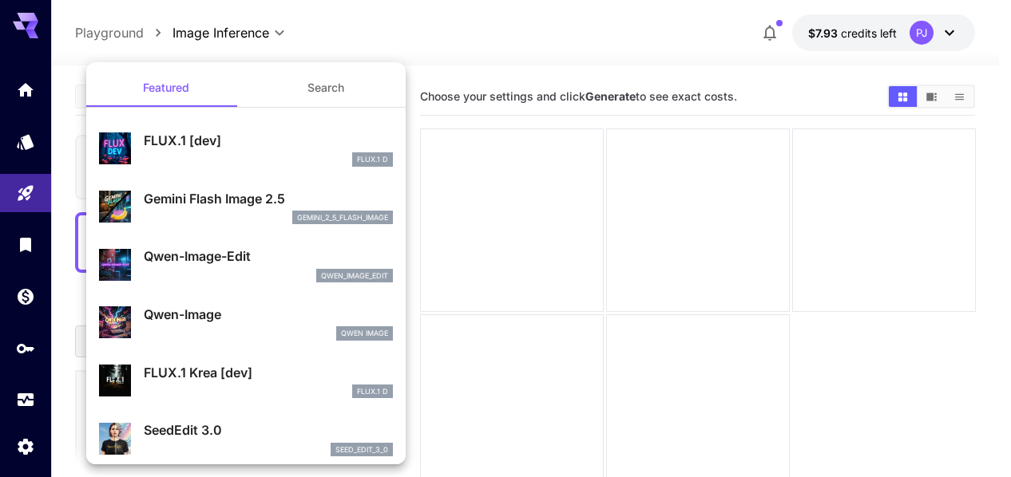
click at [34, 28] on div at bounding box center [505, 238] width 1011 height 477
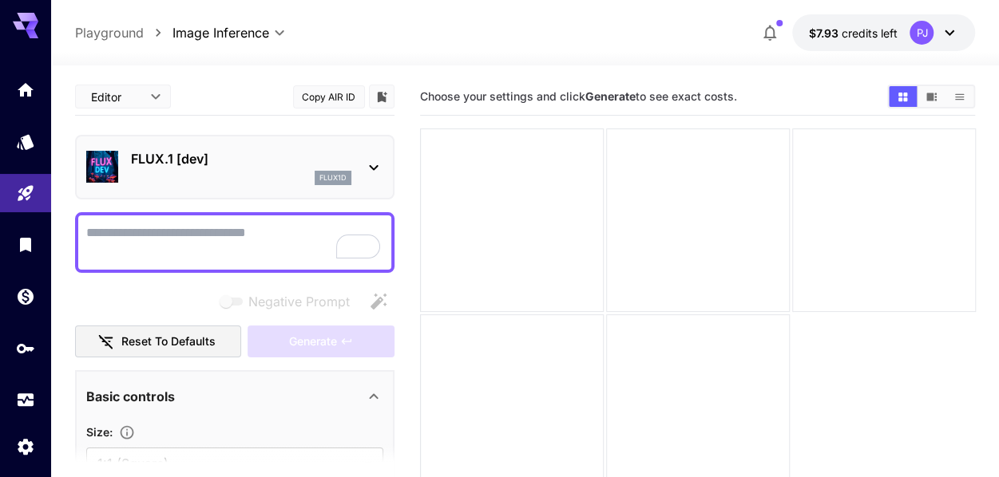
click at [29, 26] on icon at bounding box center [32, 26] width 13 height 9
